Goal: Complete application form: Complete application form

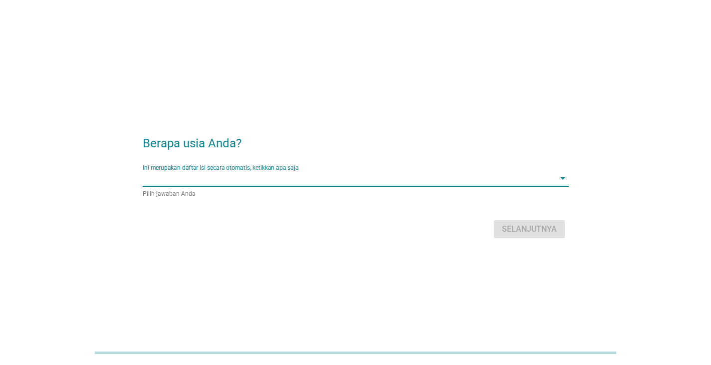
click at [266, 184] on input "Ini merupakan daftar isi secara otomatis, ketikkan apa saja" at bounding box center [349, 178] width 412 height 16
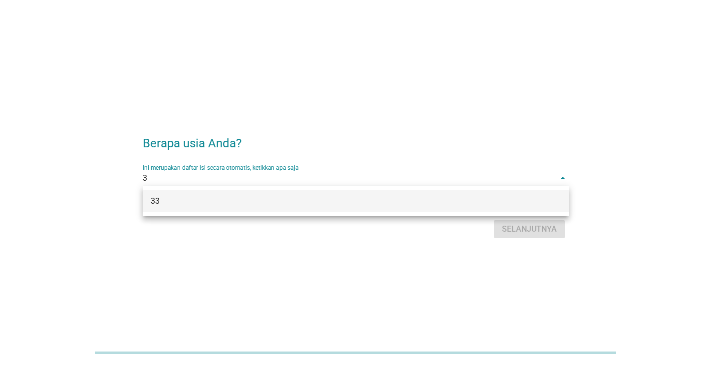
type input "33"
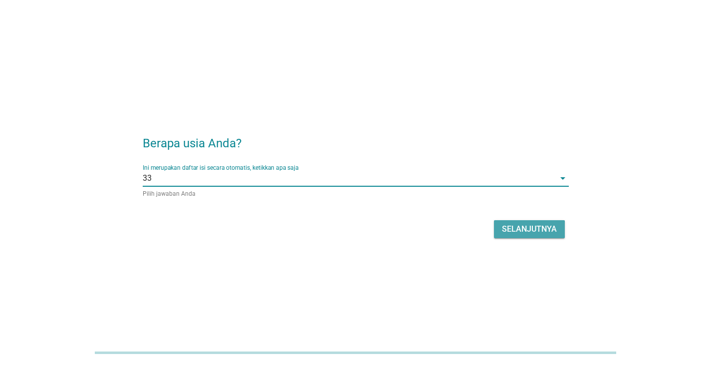
click at [523, 223] on div "Selanjutnya" at bounding box center [529, 229] width 55 height 12
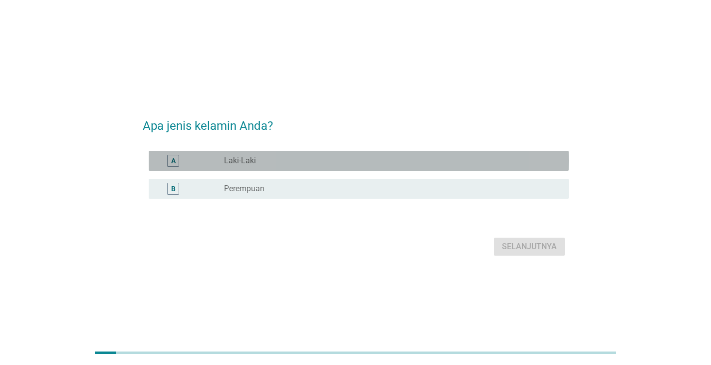
click at [245, 155] on div "radio_button_unchecked Laki-Laki" at bounding box center [392, 161] width 337 height 12
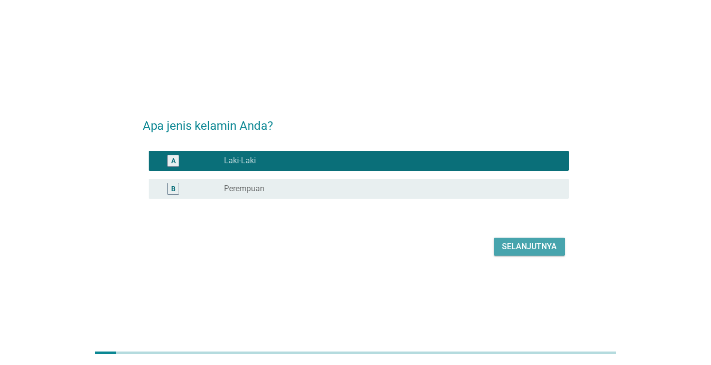
click at [533, 248] on div "Selanjutnya" at bounding box center [529, 246] width 55 height 12
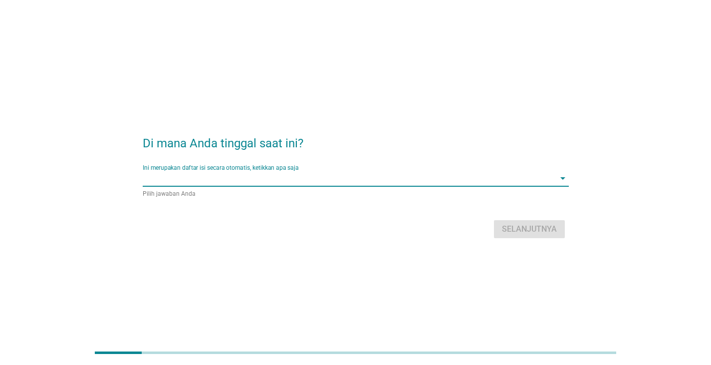
click at [316, 180] on input "Ini merupakan daftar isi secara otomatis, ketikkan apa saja" at bounding box center [349, 178] width 412 height 16
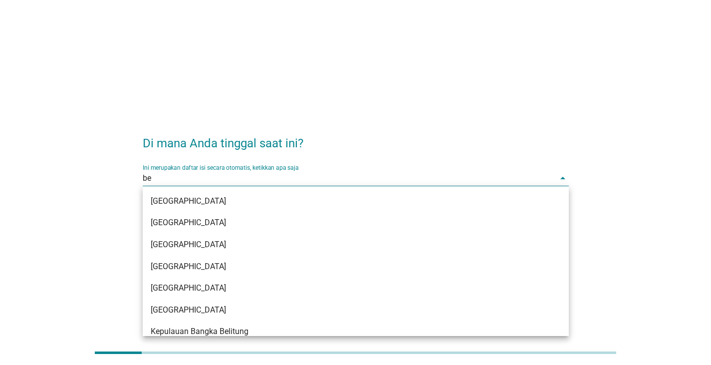
type input "b"
type input "bara"
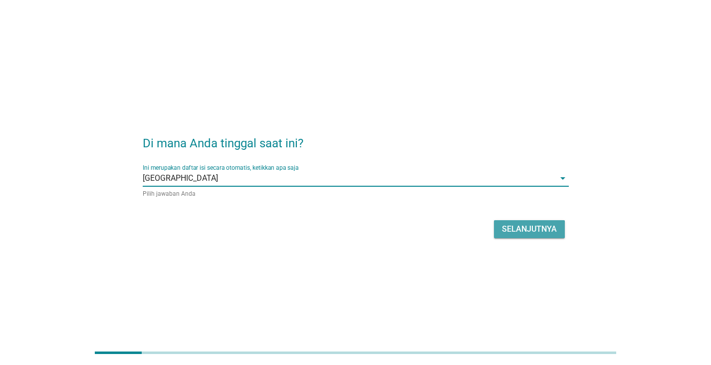
click at [518, 233] on div "Selanjutnya" at bounding box center [529, 229] width 55 height 12
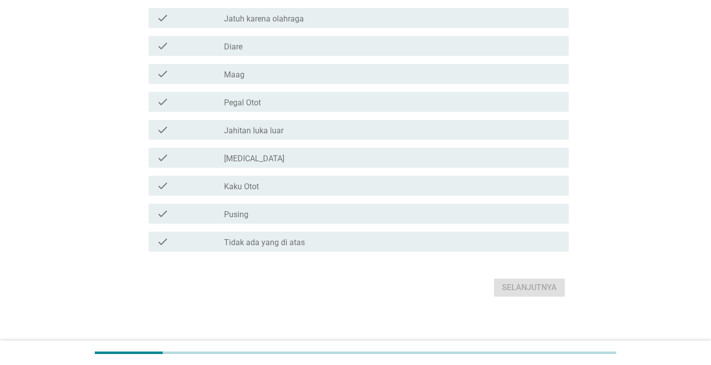
scroll to position [151, 0]
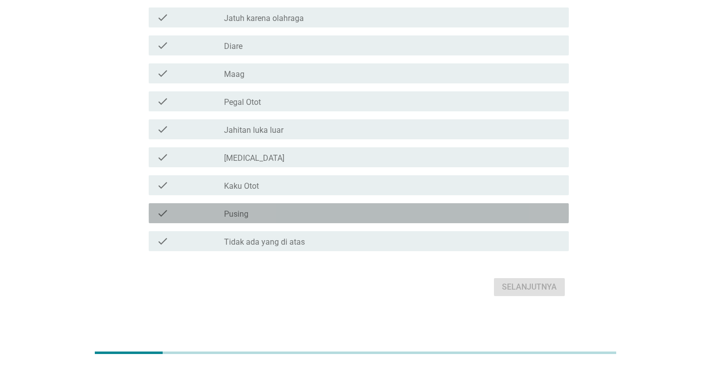
click at [267, 218] on div "check_box_outline_blank Pusing" at bounding box center [392, 213] width 337 height 12
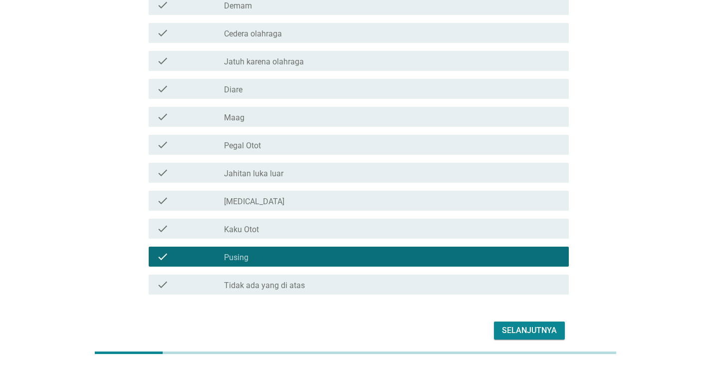
scroll to position [107, 0]
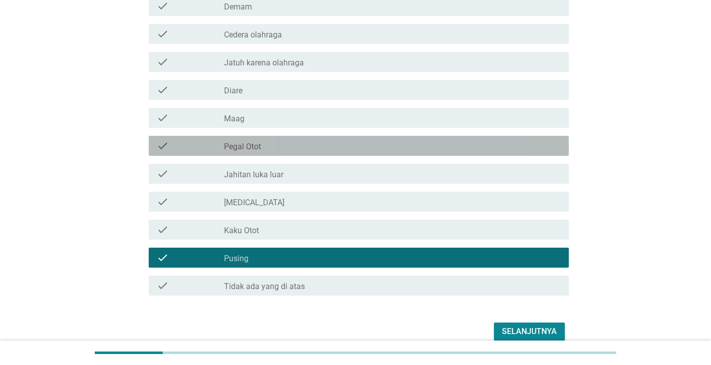
click at [248, 151] on div "check check_box_outline_blank Pegal Otot" at bounding box center [359, 146] width 420 height 20
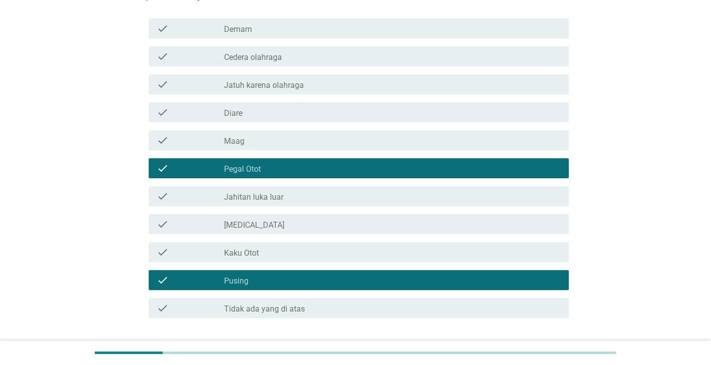
scroll to position [84, 0]
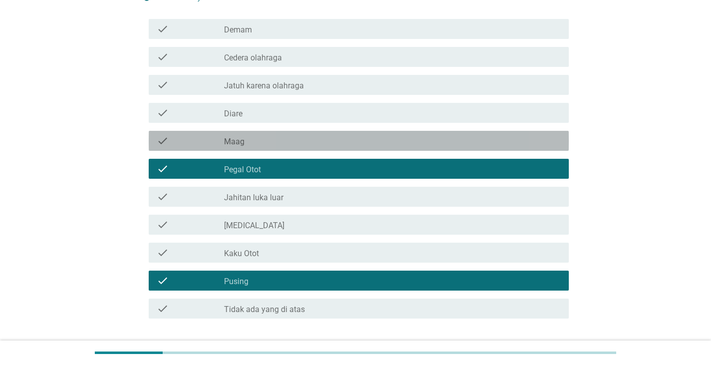
click at [248, 146] on div "check_box_outline_blank Maag" at bounding box center [392, 141] width 337 height 12
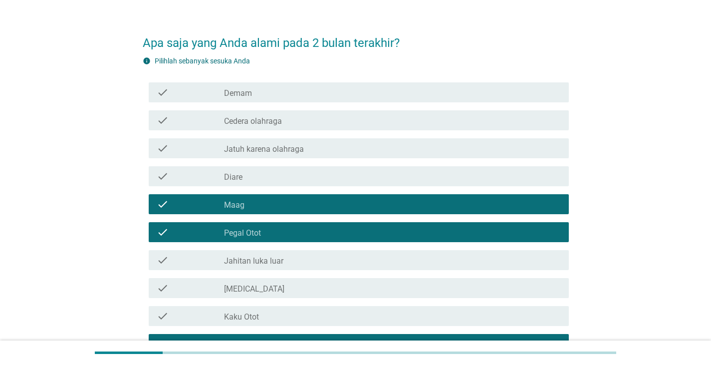
scroll to position [20, 0]
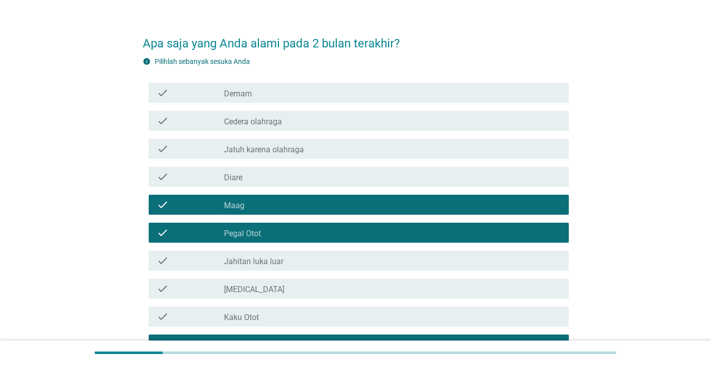
click at [274, 87] on div "check_box_outline_blank Demam" at bounding box center [392, 93] width 337 height 12
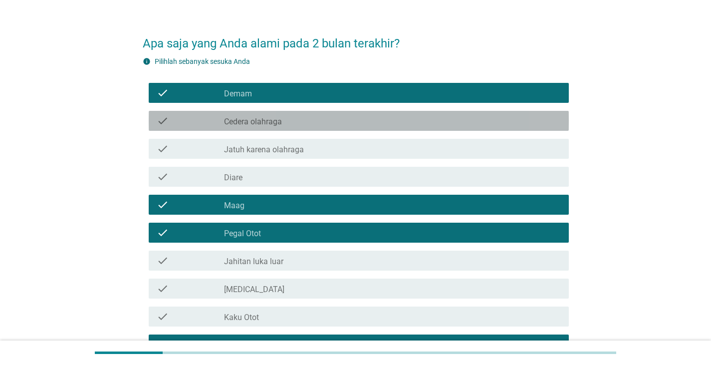
click at [245, 117] on label "Cedera olahraga" at bounding box center [253, 122] width 58 height 10
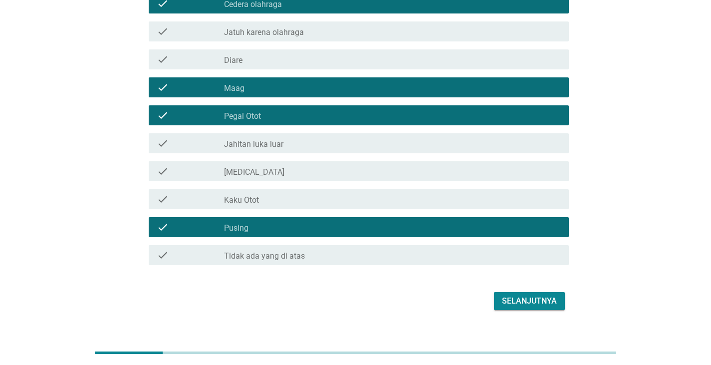
scroll to position [154, 0]
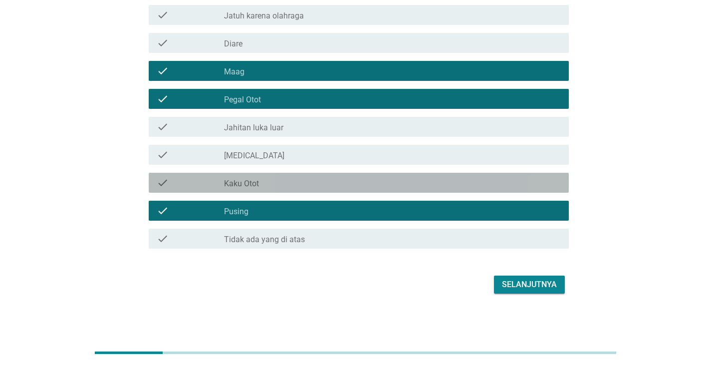
click at [270, 182] on div "check_box_outline_blank Kaku Otot" at bounding box center [392, 183] width 337 height 12
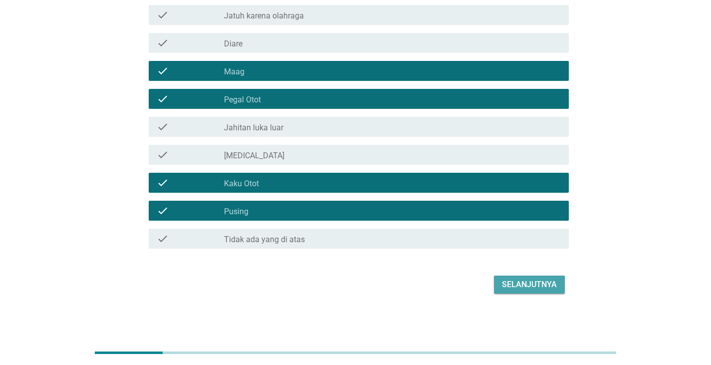
click at [532, 282] on div "Selanjutnya" at bounding box center [529, 284] width 55 height 12
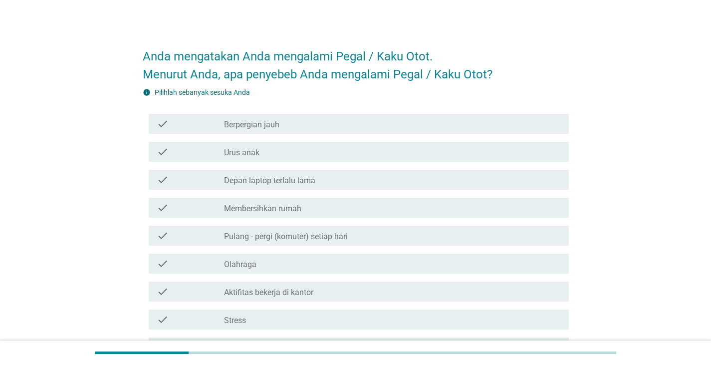
scroll to position [0, 0]
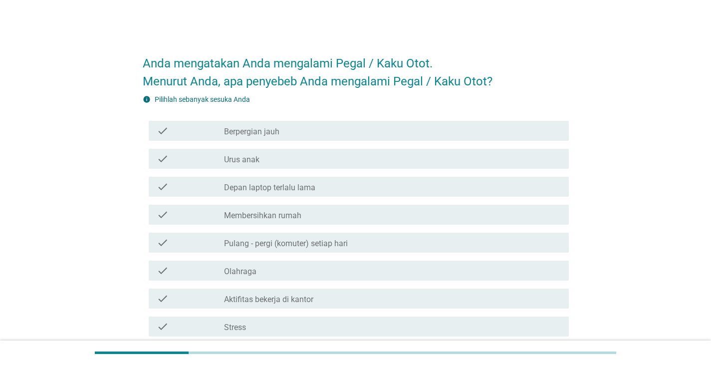
click at [252, 129] on label "Berpergian jauh" at bounding box center [251, 132] width 55 height 10
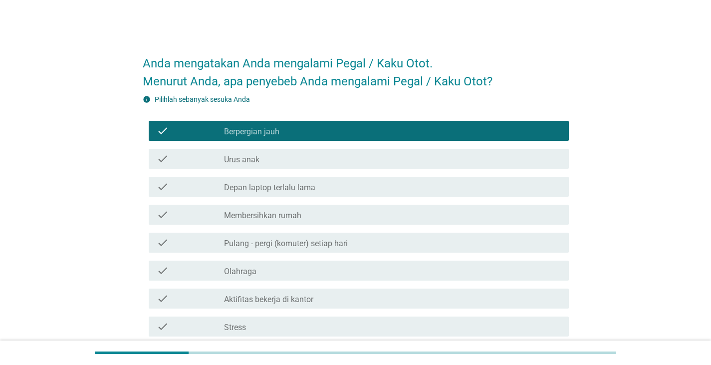
click at [249, 212] on label "Membersihkan rumah" at bounding box center [262, 216] width 77 height 10
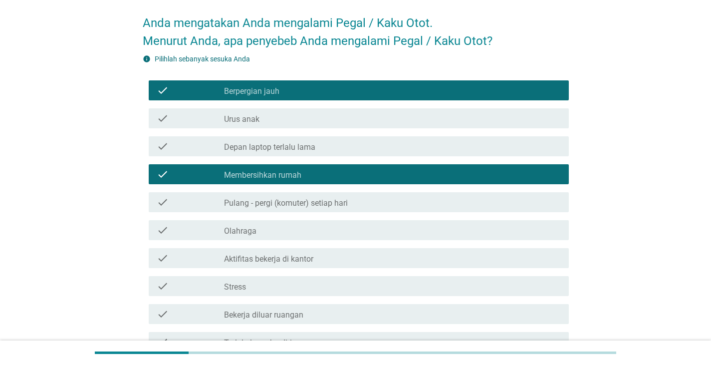
scroll to position [41, 0]
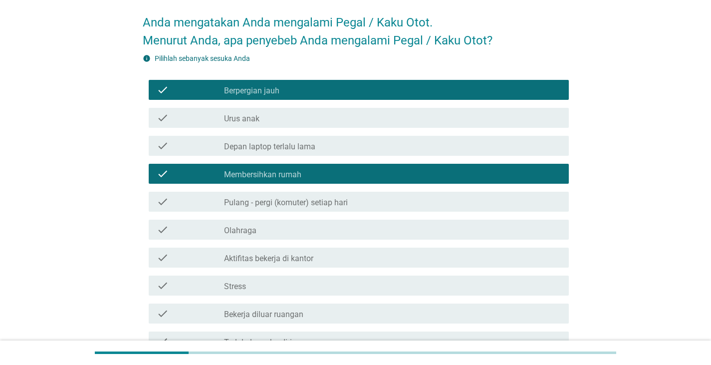
click at [260, 267] on div "check check_box_outline_blank Aktifitas bekerja di kantor" at bounding box center [356, 257] width 426 height 28
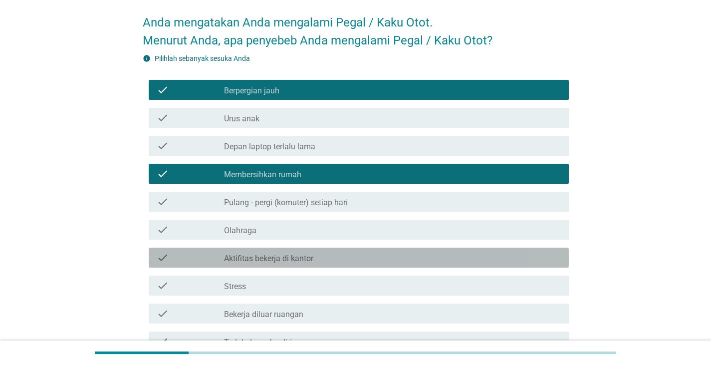
click at [243, 257] on label "Aktifitas bekerja di kantor" at bounding box center [268, 258] width 89 height 10
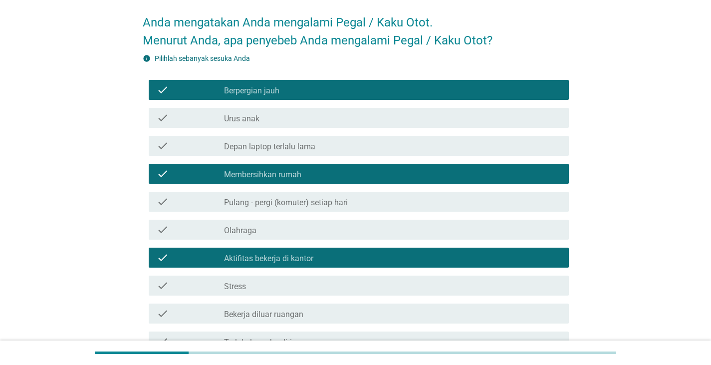
click at [241, 285] on label "Stress" at bounding box center [235, 286] width 22 height 10
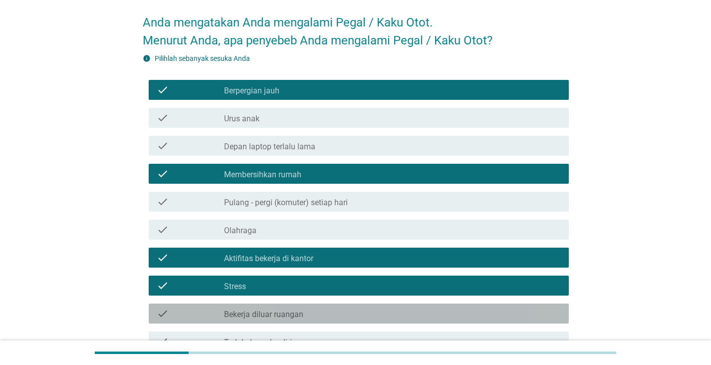
click at [248, 322] on div "check check_box_outline_blank Bekerja diluar ruangan" at bounding box center [359, 313] width 420 height 20
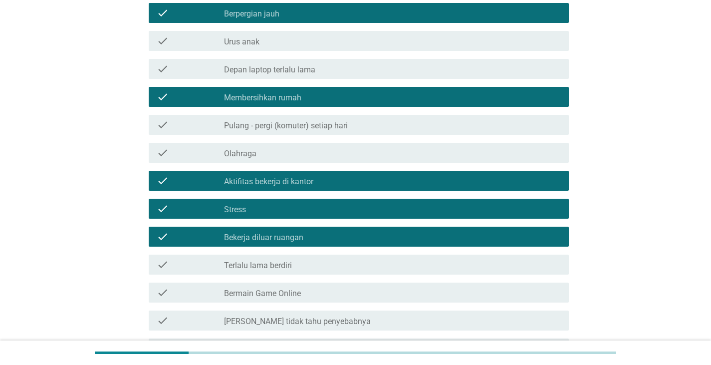
scroll to position [118, 0]
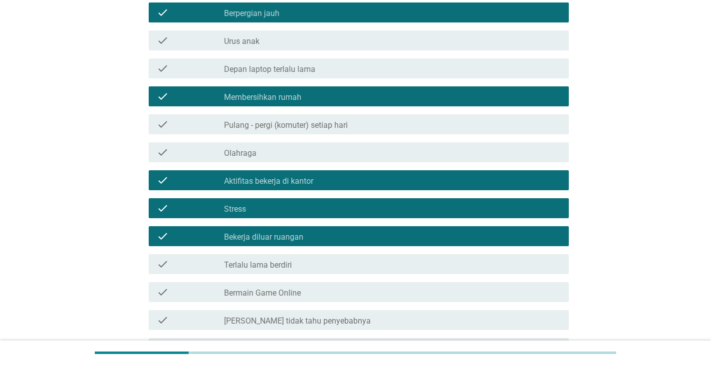
click at [241, 235] on label "Bekerja diluar ruangan" at bounding box center [263, 237] width 79 height 10
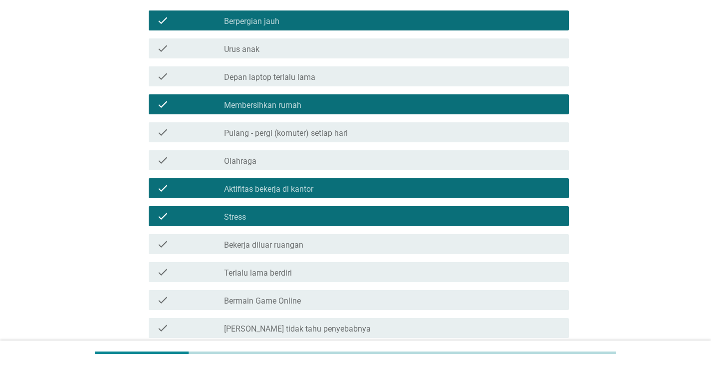
scroll to position [227, 0]
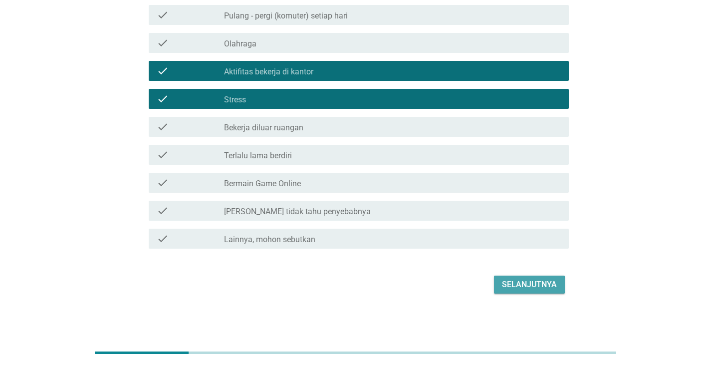
click at [533, 280] on div "Selanjutnya" at bounding box center [529, 284] width 55 height 12
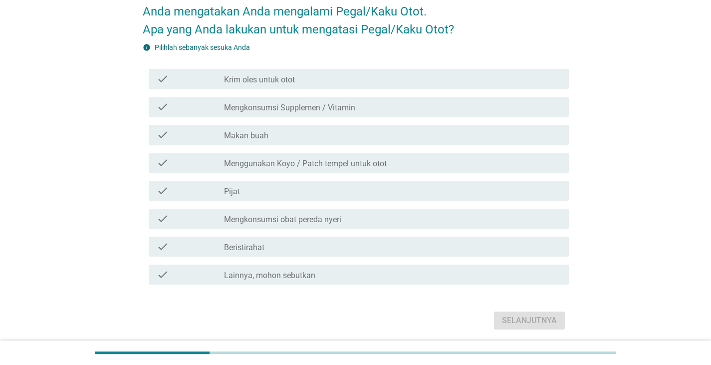
scroll to position [0, 0]
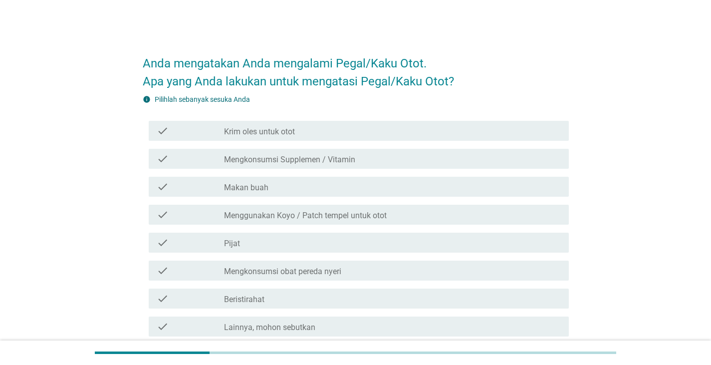
click at [257, 211] on label "Menggunakan Koyo / Patch tempel untuk otot" at bounding box center [305, 216] width 163 height 10
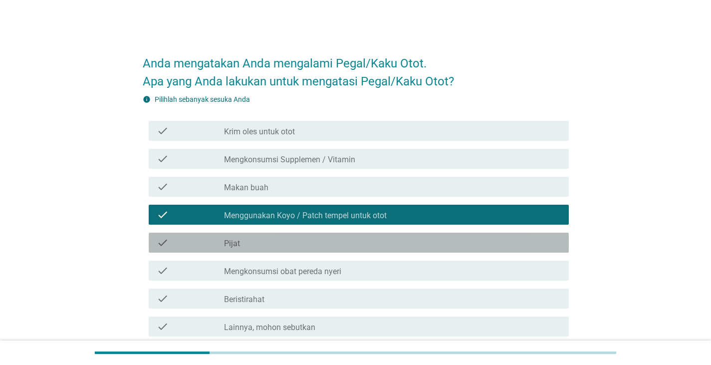
click at [229, 236] on div "check check_box_outline_blank Pijat" at bounding box center [359, 242] width 420 height 20
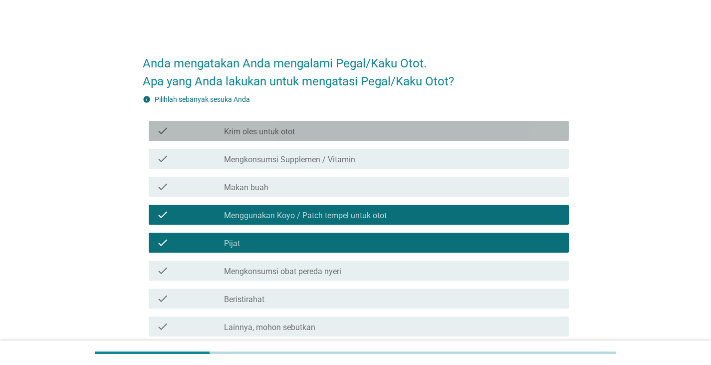
click at [262, 137] on div "check check_box_outline_blank Krim oles untuk otot" at bounding box center [359, 131] width 420 height 20
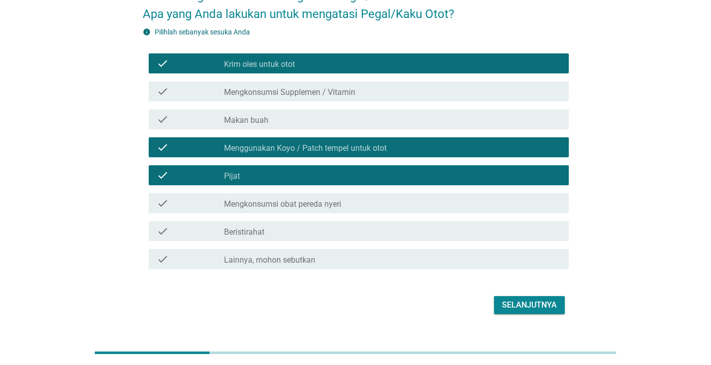
scroll to position [68, 0]
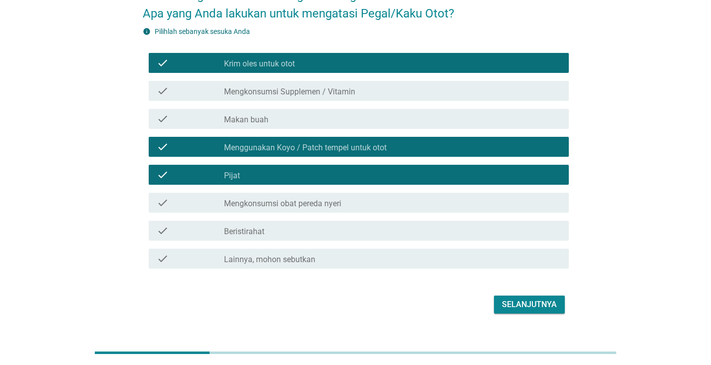
click at [271, 205] on label "Mengkonsumsi obat pereda nyeri" at bounding box center [282, 204] width 117 height 10
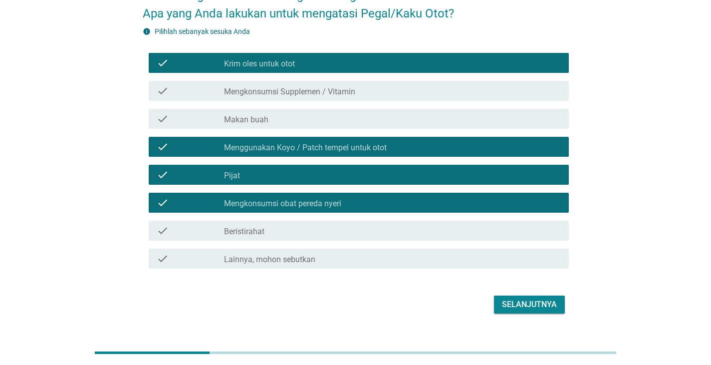
click at [253, 228] on label "Beristirahat" at bounding box center [244, 231] width 40 height 10
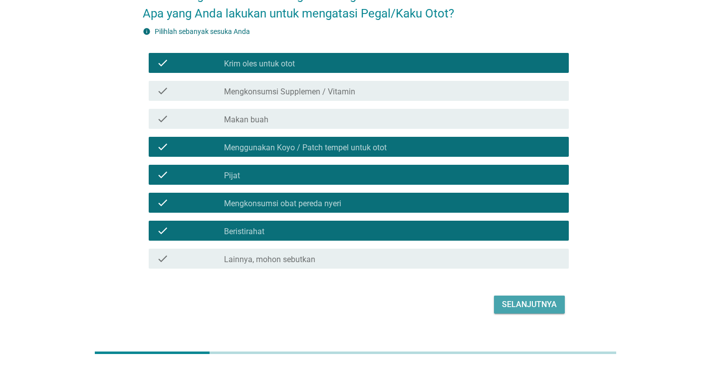
click at [509, 301] on div "Selanjutnya" at bounding box center [529, 304] width 55 height 12
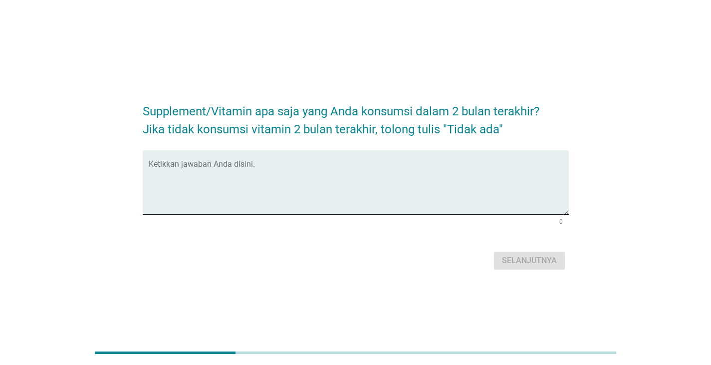
click at [281, 158] on div "Ketikkan jawaban Anda disini." at bounding box center [359, 182] width 420 height 64
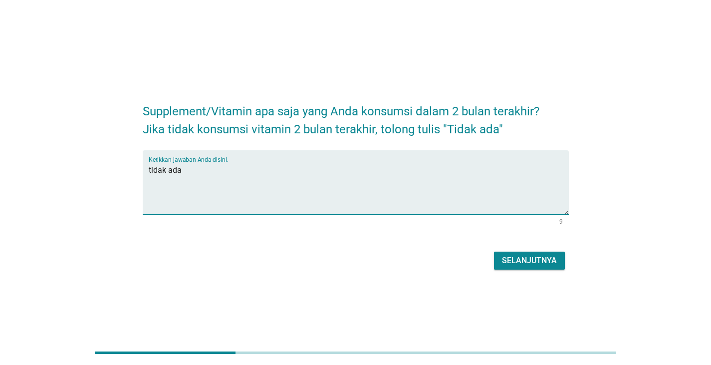
type textarea "tidak ada"
click at [538, 256] on div "Selanjutnya" at bounding box center [529, 260] width 55 height 12
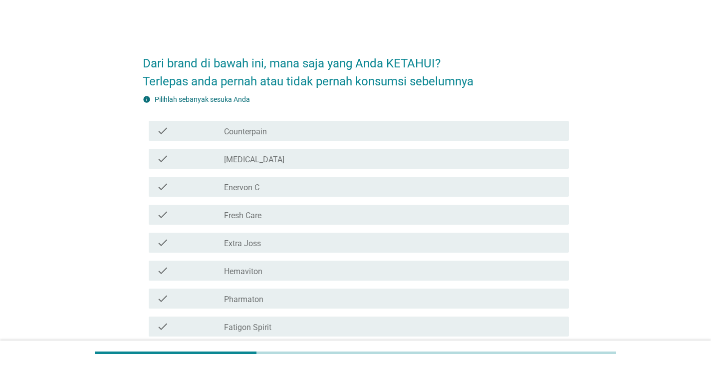
click at [266, 132] on label "Counterpain" at bounding box center [245, 132] width 43 height 10
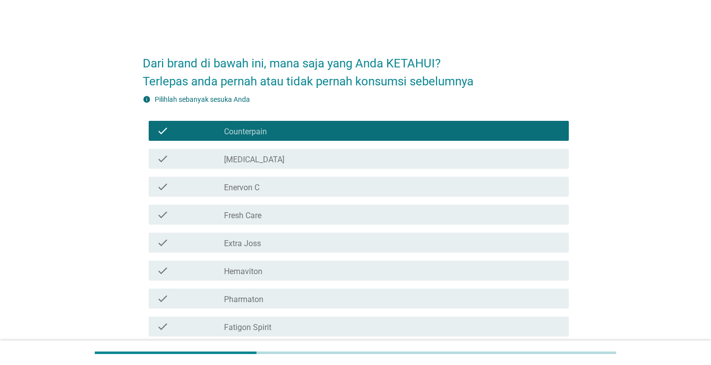
click at [251, 165] on div "check check_box_outline_blank [MEDICAL_DATA]" at bounding box center [359, 159] width 420 height 20
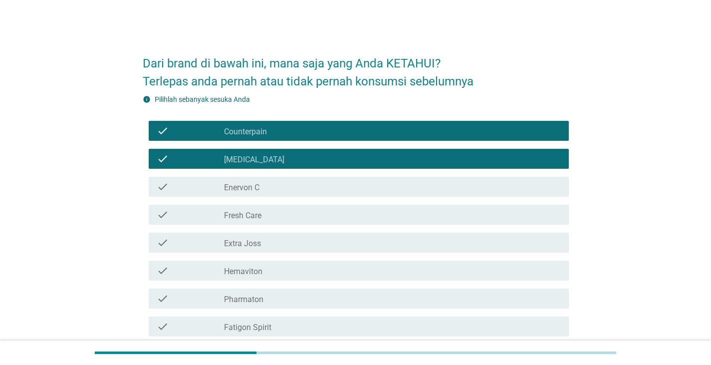
click at [247, 183] on label "Enervon C" at bounding box center [241, 188] width 35 height 10
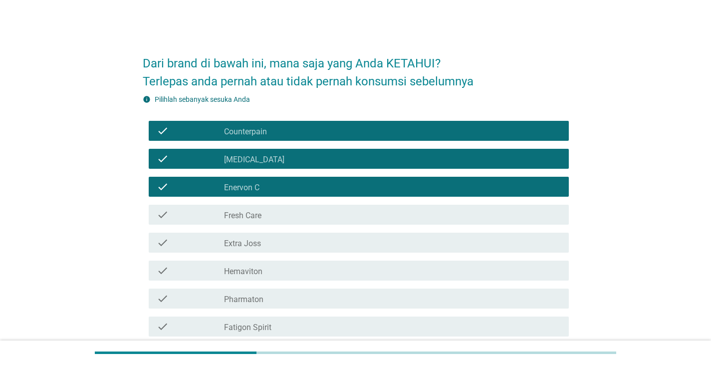
click at [238, 216] on label "Fresh Care" at bounding box center [242, 216] width 37 height 10
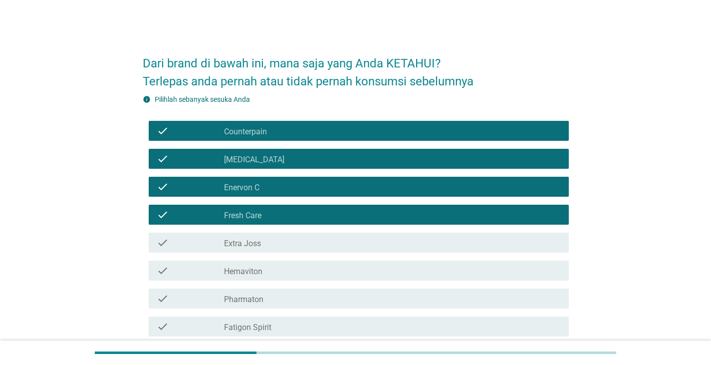
click at [231, 239] on label "Extra Joss" at bounding box center [242, 243] width 37 height 10
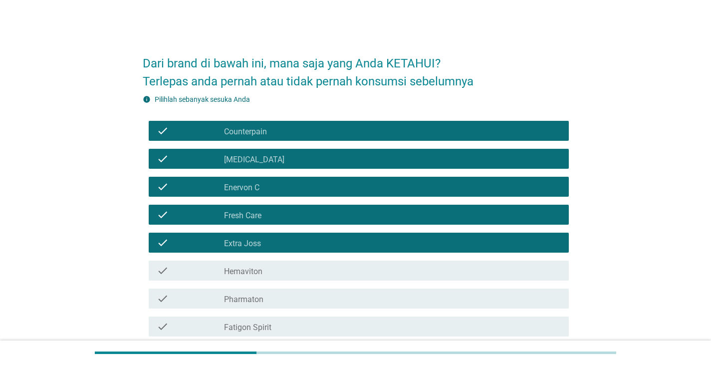
click at [240, 276] on label "Hemaviton" at bounding box center [243, 271] width 38 height 10
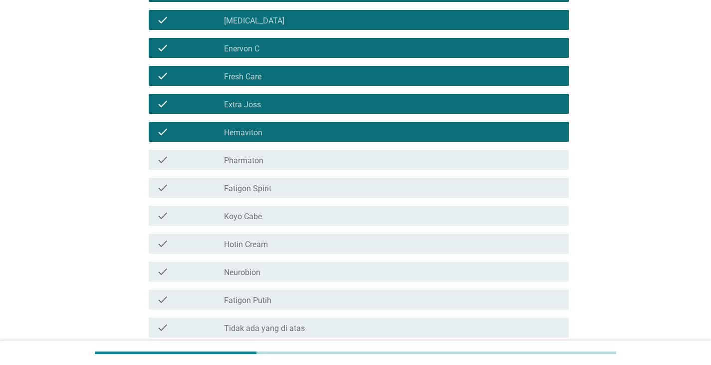
scroll to position [141, 0]
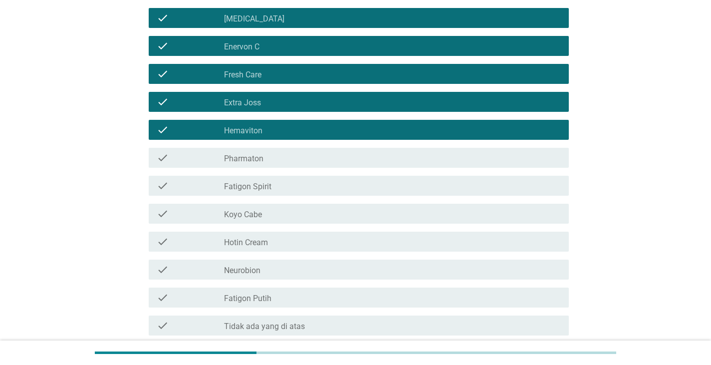
click at [237, 153] on div "check_box_outline_blank Pharmaton" at bounding box center [392, 158] width 337 height 12
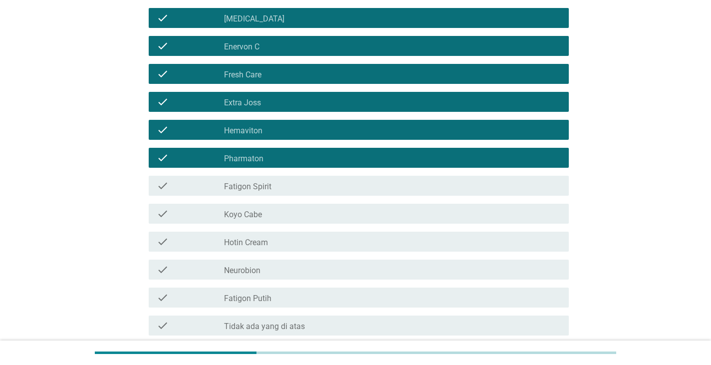
click at [240, 177] on div "check check_box_outline_blank Fatigon Spirit" at bounding box center [359, 186] width 420 height 20
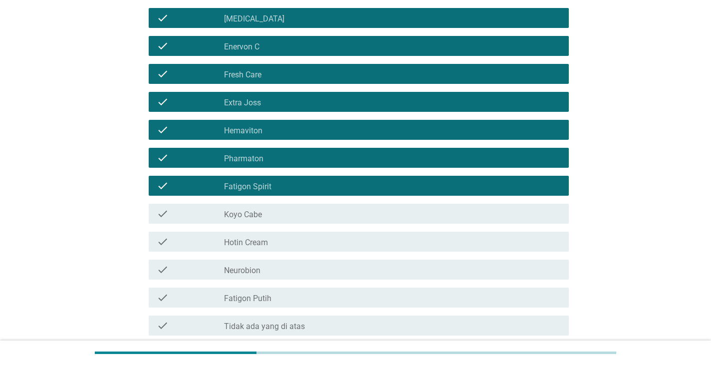
click at [244, 214] on label "Koyo Cabe" at bounding box center [243, 215] width 38 height 10
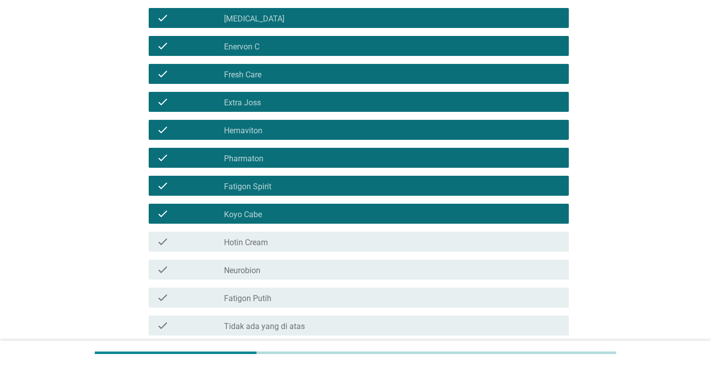
click at [243, 244] on label "Hotin Cream" at bounding box center [246, 242] width 44 height 10
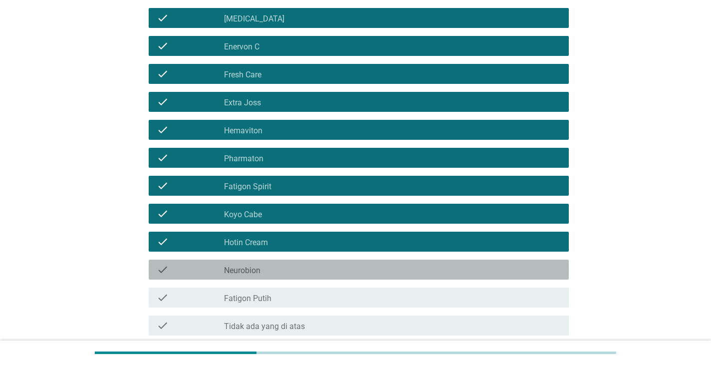
click at [241, 265] on label "Neurobion" at bounding box center [242, 270] width 36 height 10
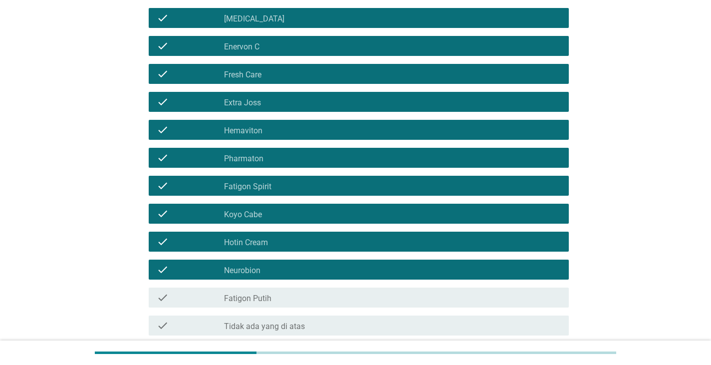
scroll to position [227, 0]
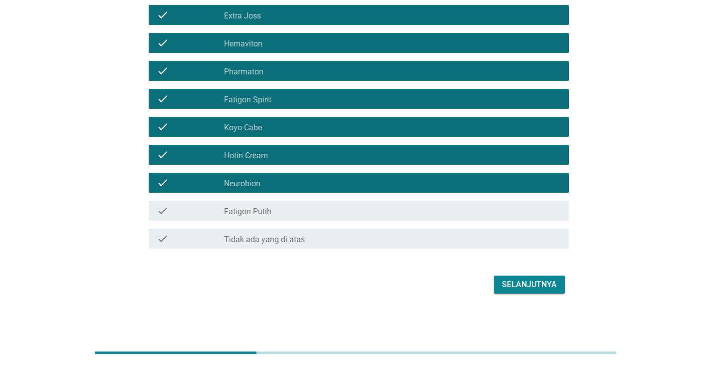
click at [244, 213] on label "Fatigon Putih" at bounding box center [247, 212] width 47 height 10
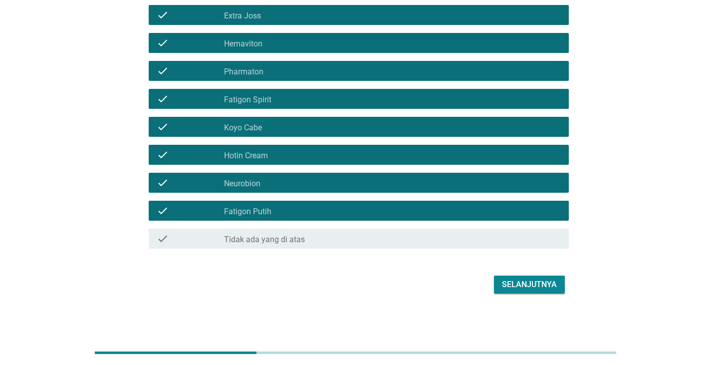
click at [534, 280] on div "Selanjutnya" at bounding box center [529, 284] width 55 height 12
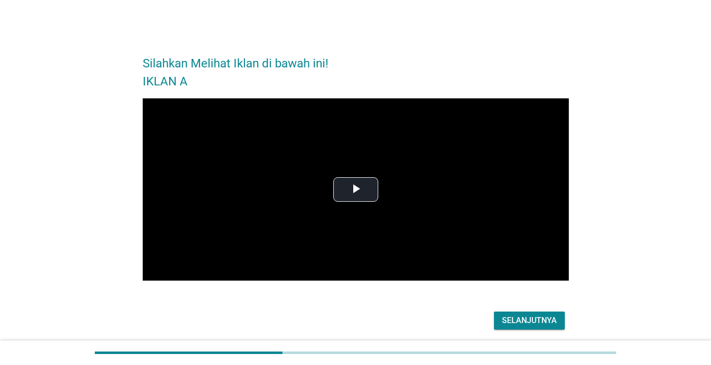
scroll to position [36, 0]
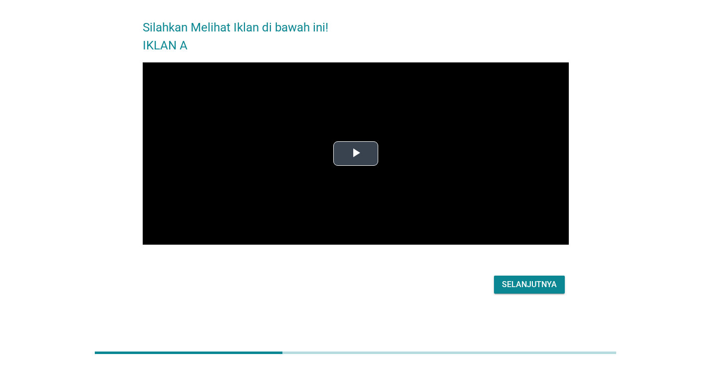
click at [356, 153] on span "Video Player" at bounding box center [356, 153] width 0 height 0
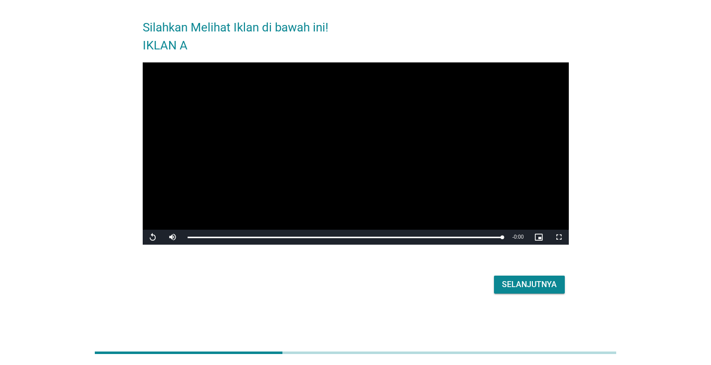
click at [519, 283] on div "Selanjutnya" at bounding box center [529, 284] width 55 height 12
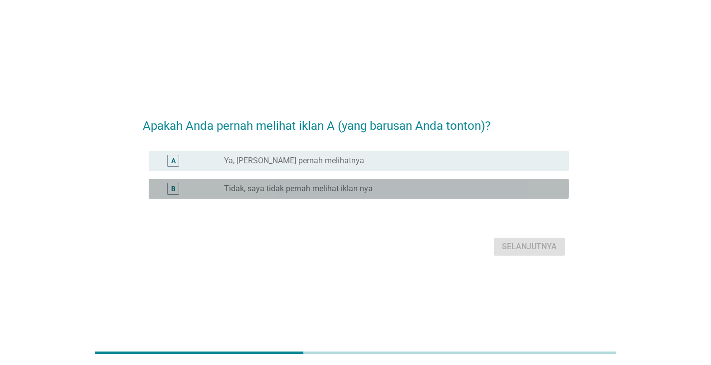
click at [303, 189] on label "Tidak, saya tidak pernah melihat iklan nya" at bounding box center [298, 189] width 149 height 10
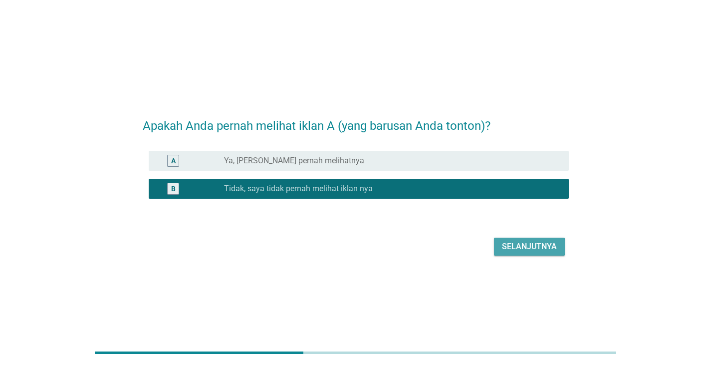
click at [520, 247] on div "Selanjutnya" at bounding box center [529, 246] width 55 height 12
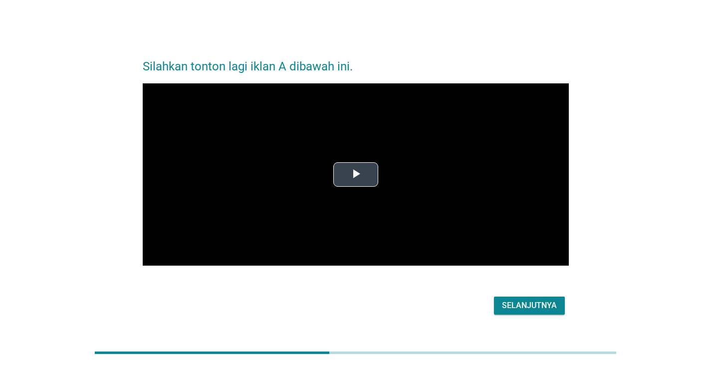
click at [356, 175] on span "Video Player" at bounding box center [356, 175] width 0 height 0
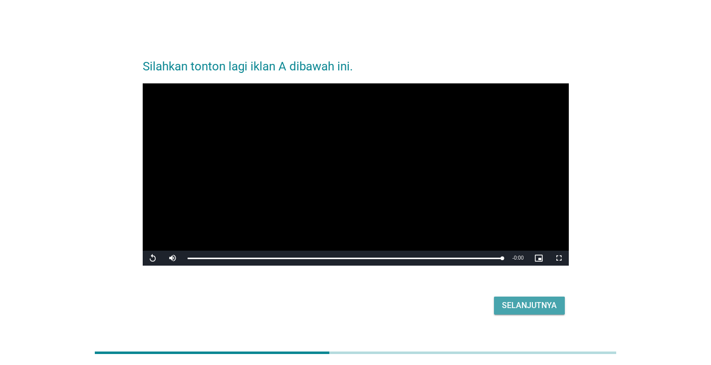
click at [529, 301] on div "Selanjutnya" at bounding box center [529, 305] width 55 height 12
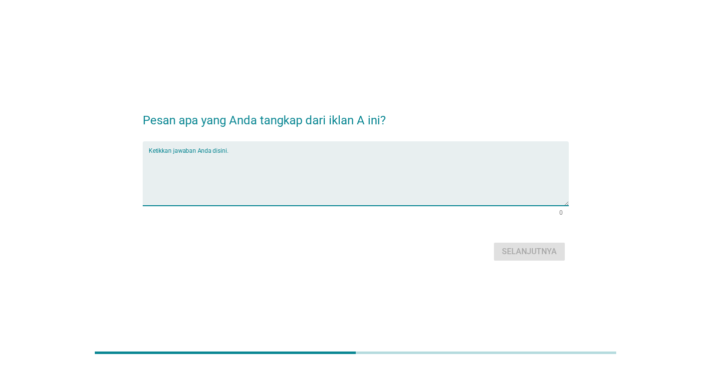
click at [208, 154] on textarea "Ketikkan jawaban Anda disini." at bounding box center [359, 179] width 420 height 52
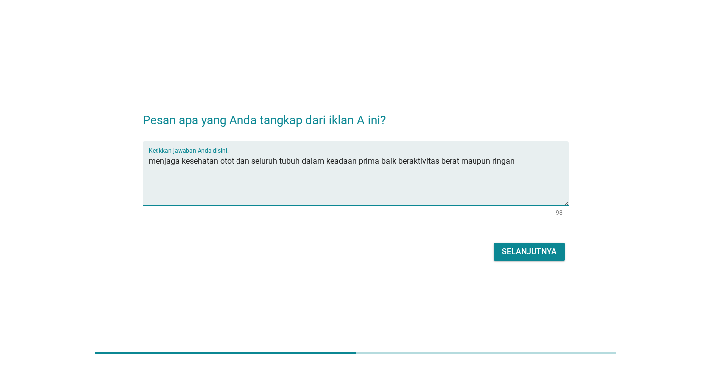
type textarea "menjaga kesehatan otot dan seluruh tubuh dalam keadaan prima baik beraktivitas …"
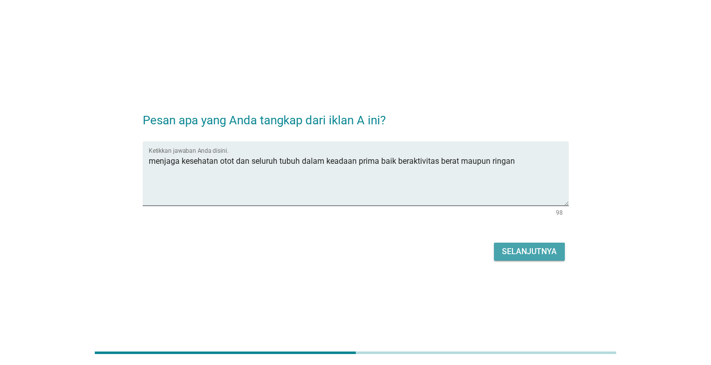
click at [535, 244] on button "Selanjutnya" at bounding box center [529, 251] width 71 height 18
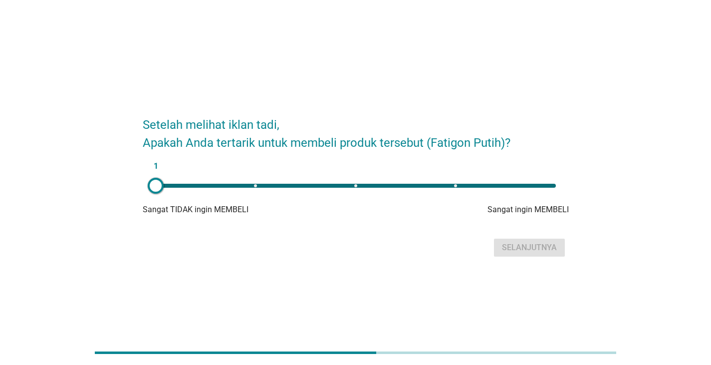
click at [536, 185] on div "1" at bounding box center [356, 186] width 400 height 4
type input "5"
click at [539, 246] on div "Selanjutnya" at bounding box center [529, 247] width 55 height 12
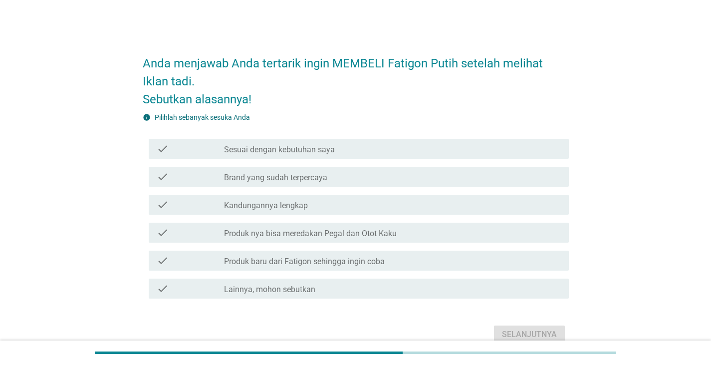
click at [263, 151] on label "Sesuai dengan kebutuhan saya" at bounding box center [279, 150] width 111 height 10
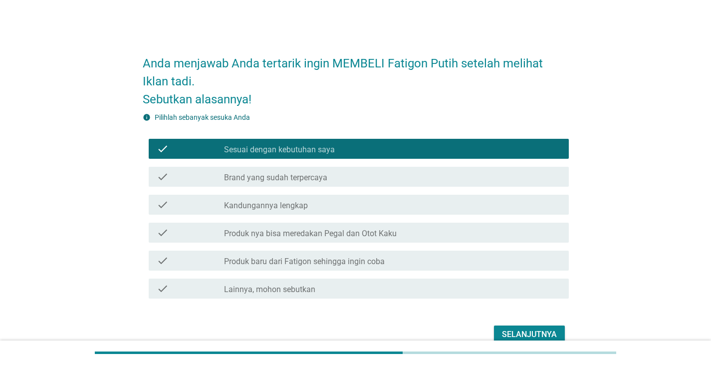
click at [277, 237] on label "Produk nya bisa meredakan Pegal dan Otot Kaku" at bounding box center [310, 233] width 173 height 10
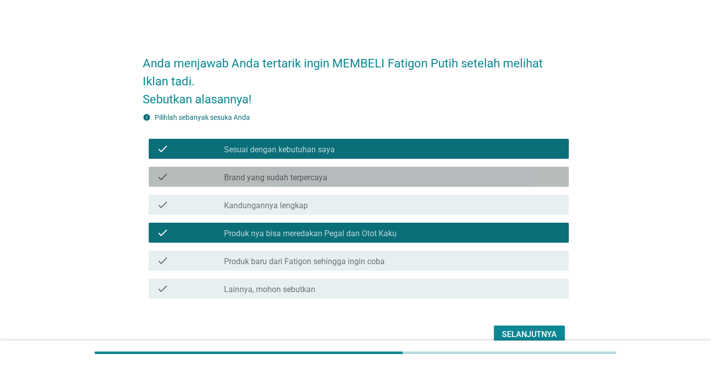
click at [274, 185] on div "check check_box_outline_blank Brand yang sudah terpercaya" at bounding box center [359, 177] width 420 height 20
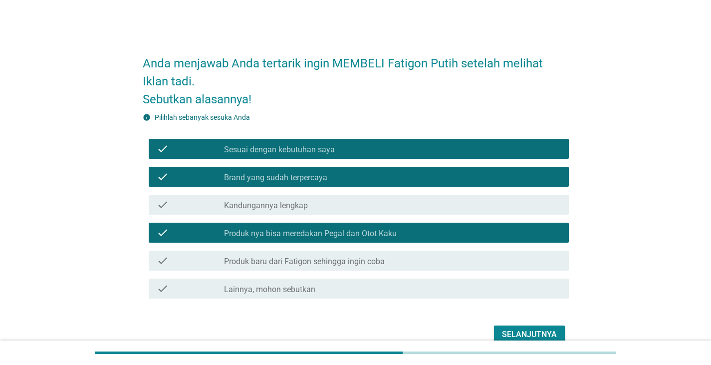
click at [534, 331] on div "Selanjutnya" at bounding box center [529, 334] width 55 height 12
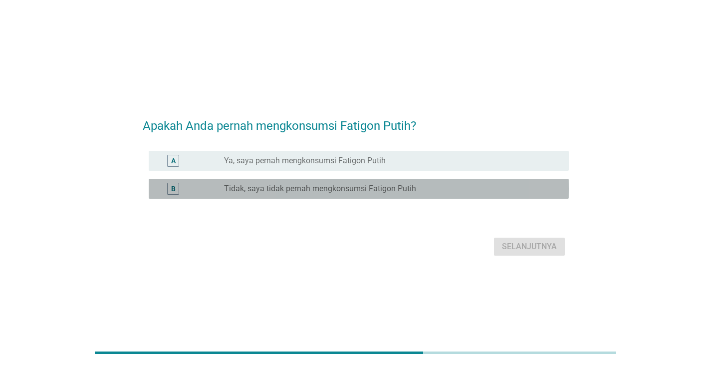
click at [281, 192] on label "Tidak, saya tidak pernah mengkonsumsi Fatigon Putih" at bounding box center [320, 189] width 192 height 10
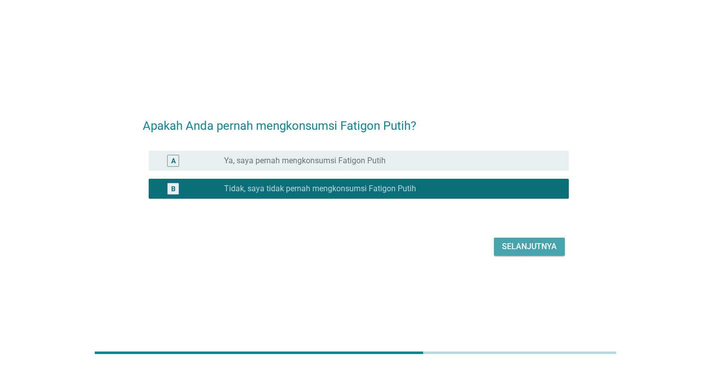
click at [535, 240] on button "Selanjutnya" at bounding box center [529, 246] width 71 height 18
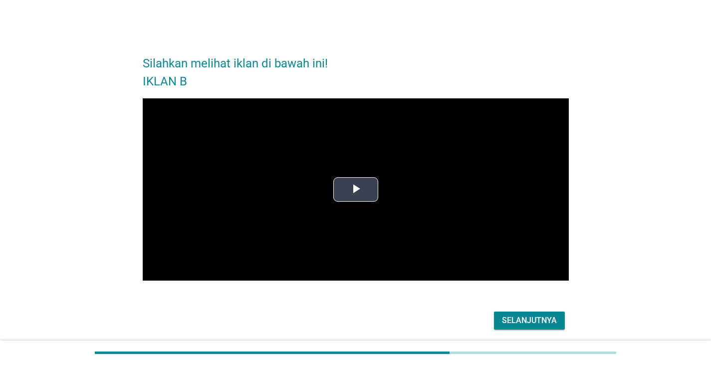
click at [356, 189] on span "Video Player" at bounding box center [356, 189] width 0 height 0
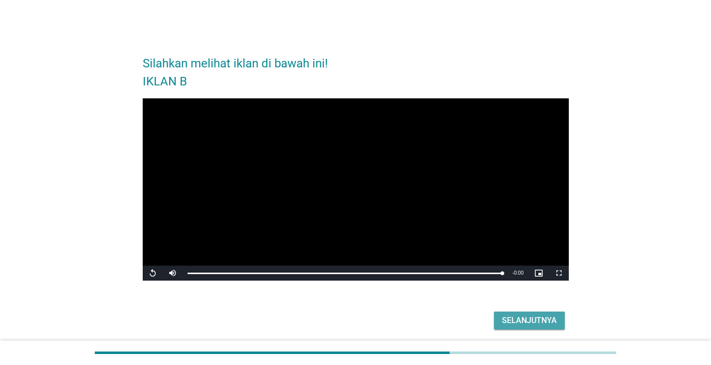
click at [517, 319] on div "Selanjutnya" at bounding box center [529, 320] width 55 height 12
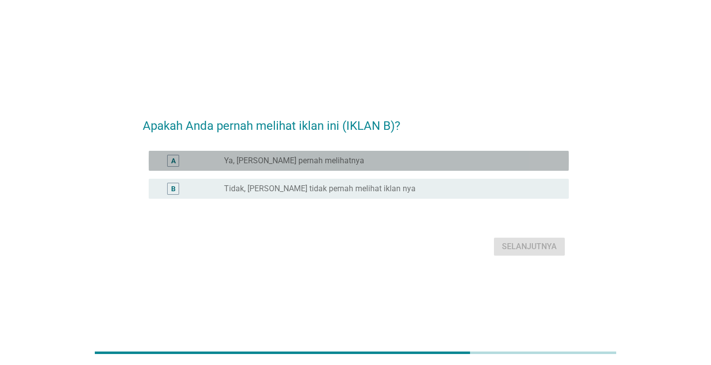
click at [270, 164] on label "Ya, [PERSON_NAME] pernah melihatnya" at bounding box center [294, 161] width 140 height 10
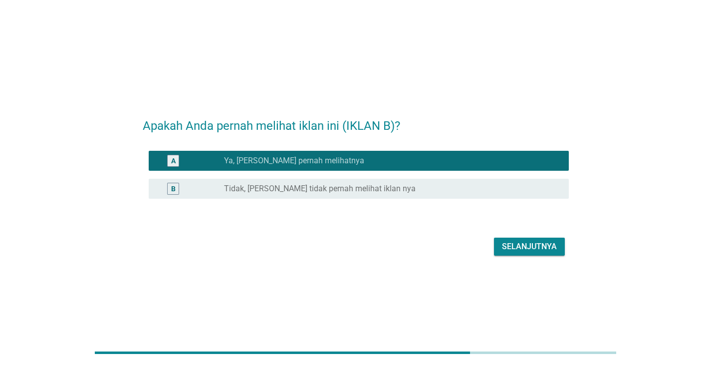
click at [527, 250] on div "Selanjutnya" at bounding box center [529, 246] width 55 height 12
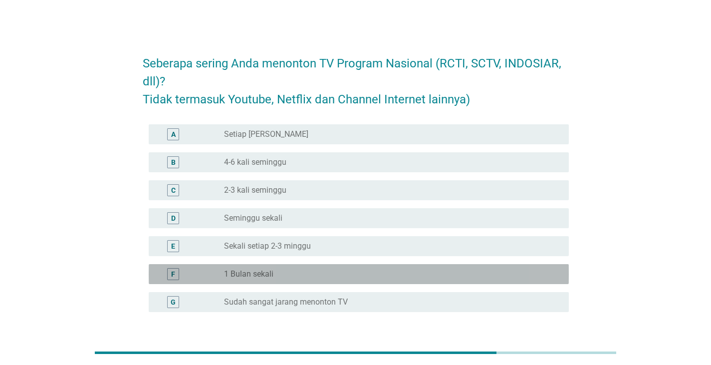
click at [224, 274] on label "1 Bulan sekali" at bounding box center [248, 274] width 49 height 10
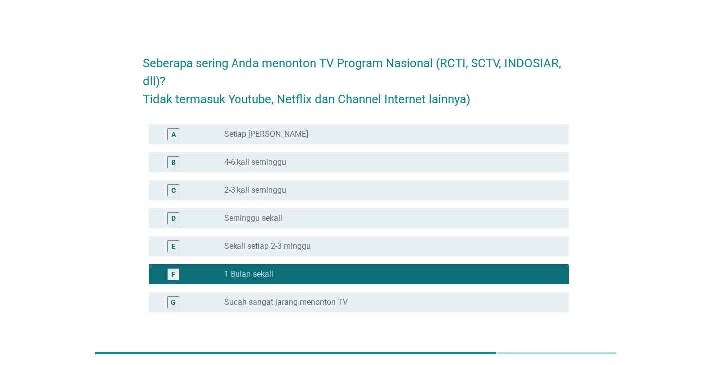
scroll to position [75, 0]
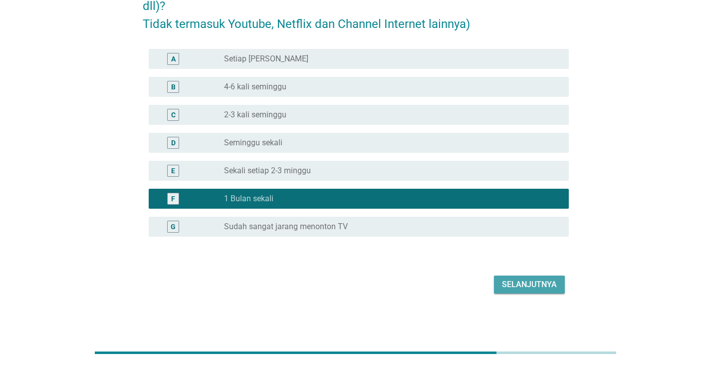
click at [530, 282] on div "Selanjutnya" at bounding box center [529, 284] width 55 height 12
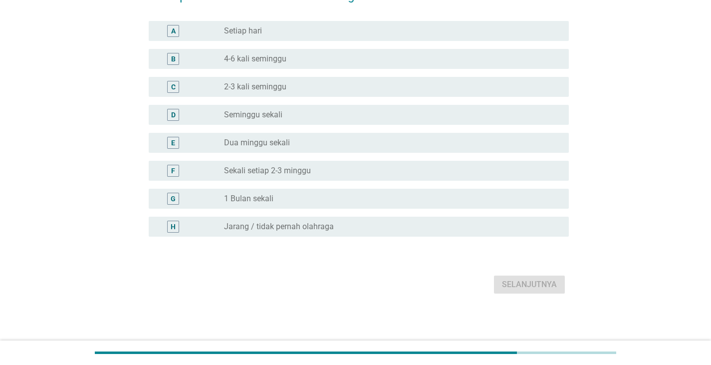
scroll to position [0, 0]
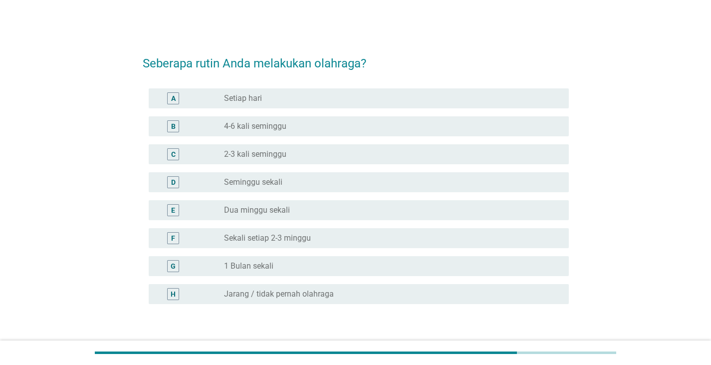
drag, startPoint x: 249, startPoint y: 143, endPoint x: 250, endPoint y: 149, distance: 6.1
click at [250, 149] on div "C radio_button_unchecked 2-3 kali seminggu" at bounding box center [356, 154] width 426 height 28
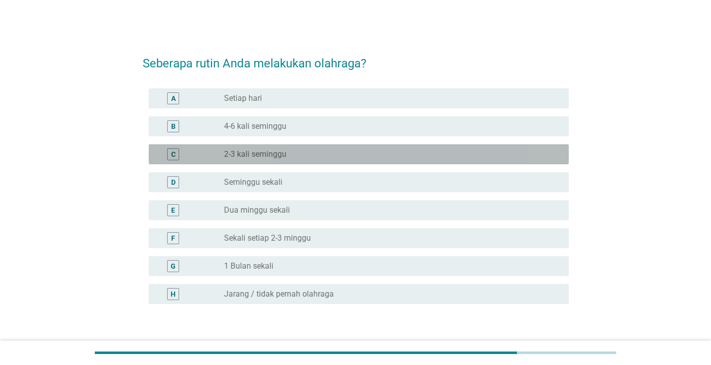
click at [250, 149] on label "2-3 kali seminggu" at bounding box center [255, 154] width 62 height 10
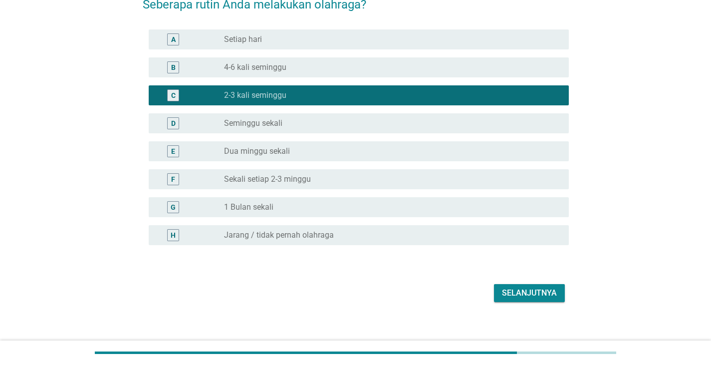
scroll to position [67, 0]
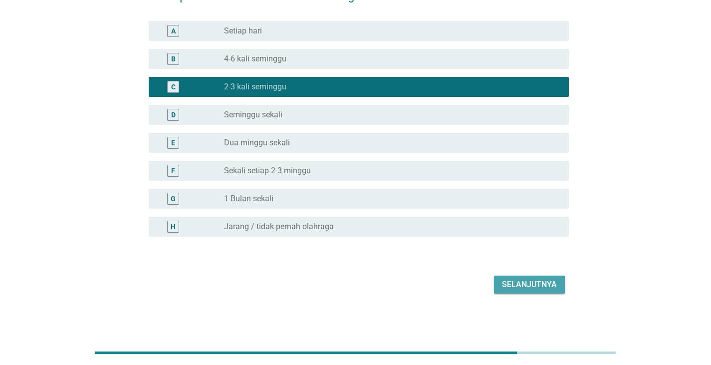
click at [519, 278] on div "Selanjutnya" at bounding box center [529, 284] width 55 height 12
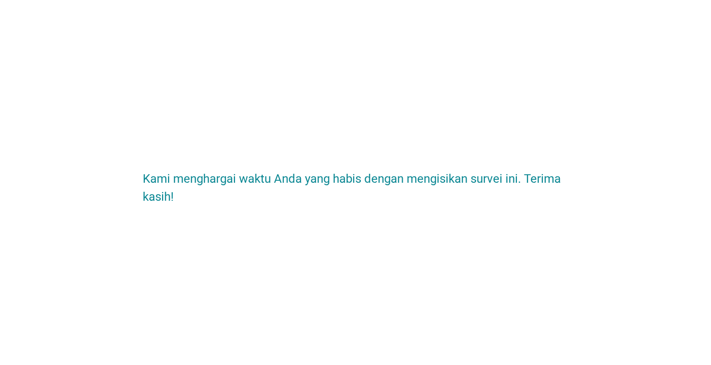
scroll to position [0, 0]
